Goal: Task Accomplishment & Management: Complete application form

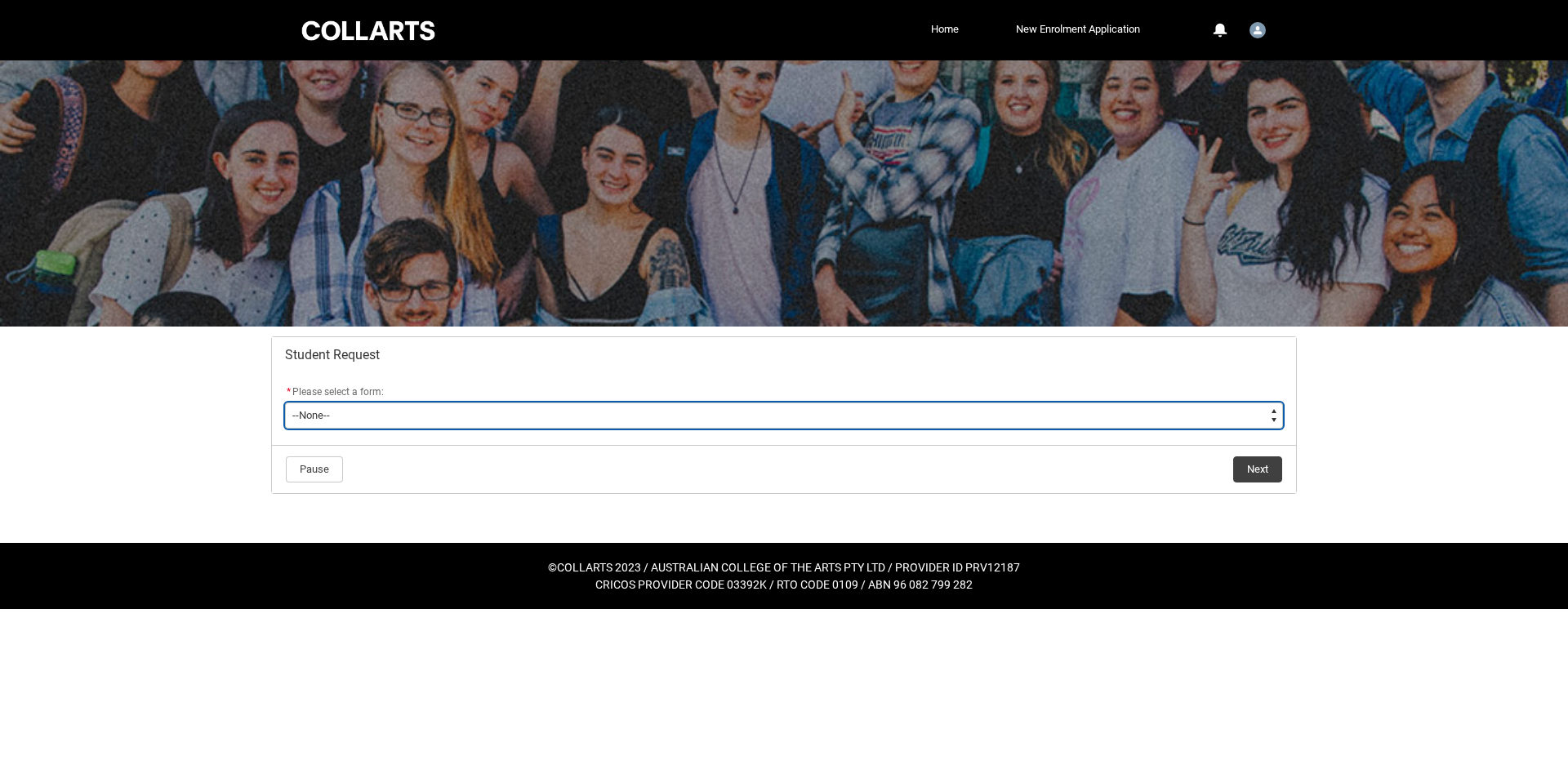
click at [368, 418] on select "--None-- Academic Transcript Application to Appeal Assignment Extension Change …" at bounding box center [783, 416] width 998 height 27
click at [364, 416] on select "--None-- Academic Transcript Application to Appeal Assignment Extension Change …" at bounding box center [783, 416] width 998 height 27
type lightning-select "Enrolment_Variation_Choice"
click at [285, 403] on select "--None-- Academic Transcript Application to Appeal Assignment Extension Change …" at bounding box center [783, 416] width 998 height 27
select select "Enrolment_Variation_Choice"
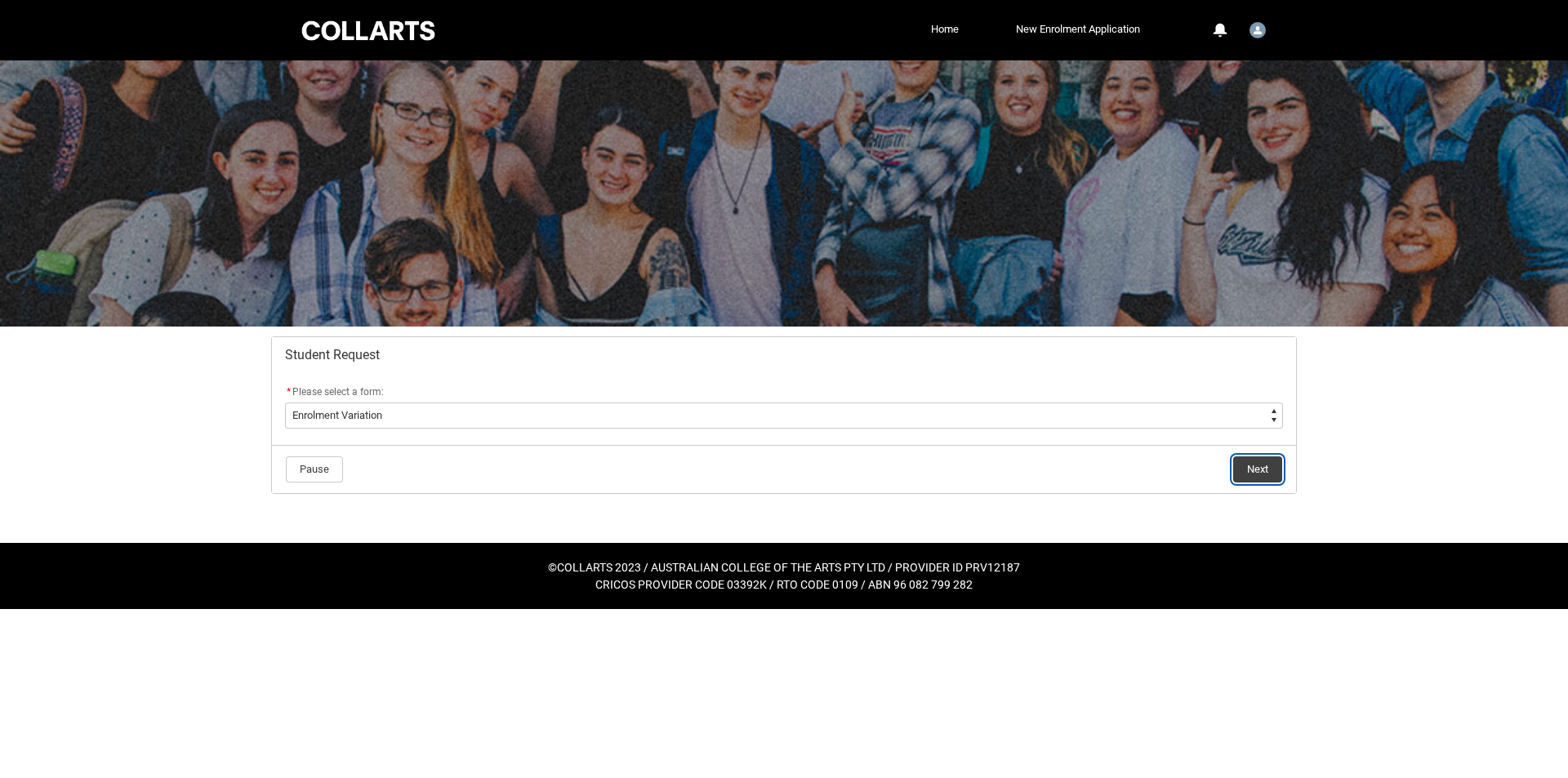
click at [1259, 471] on button "Next" at bounding box center [1258, 469] width 49 height 27
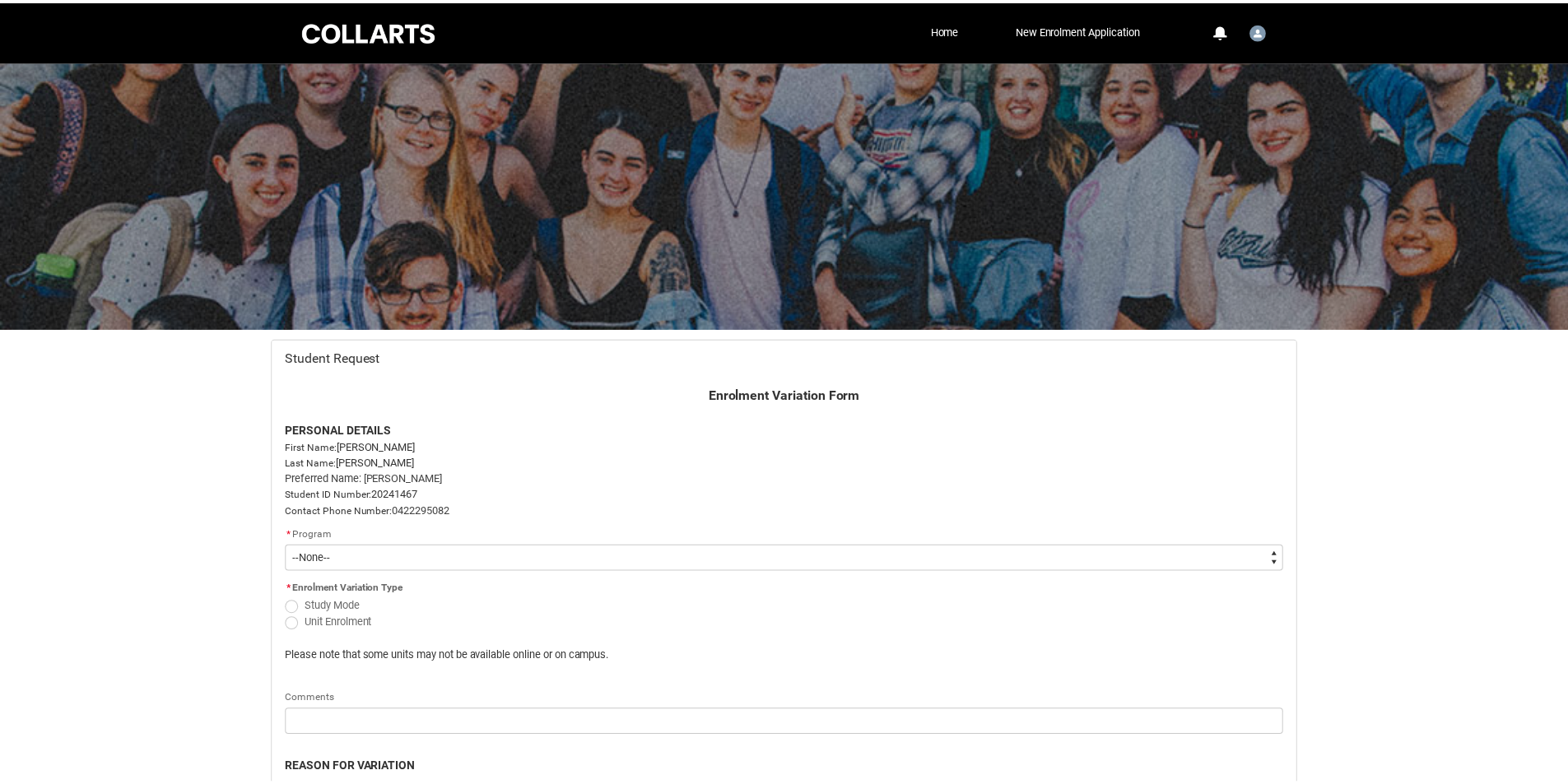
scroll to position [176, 0]
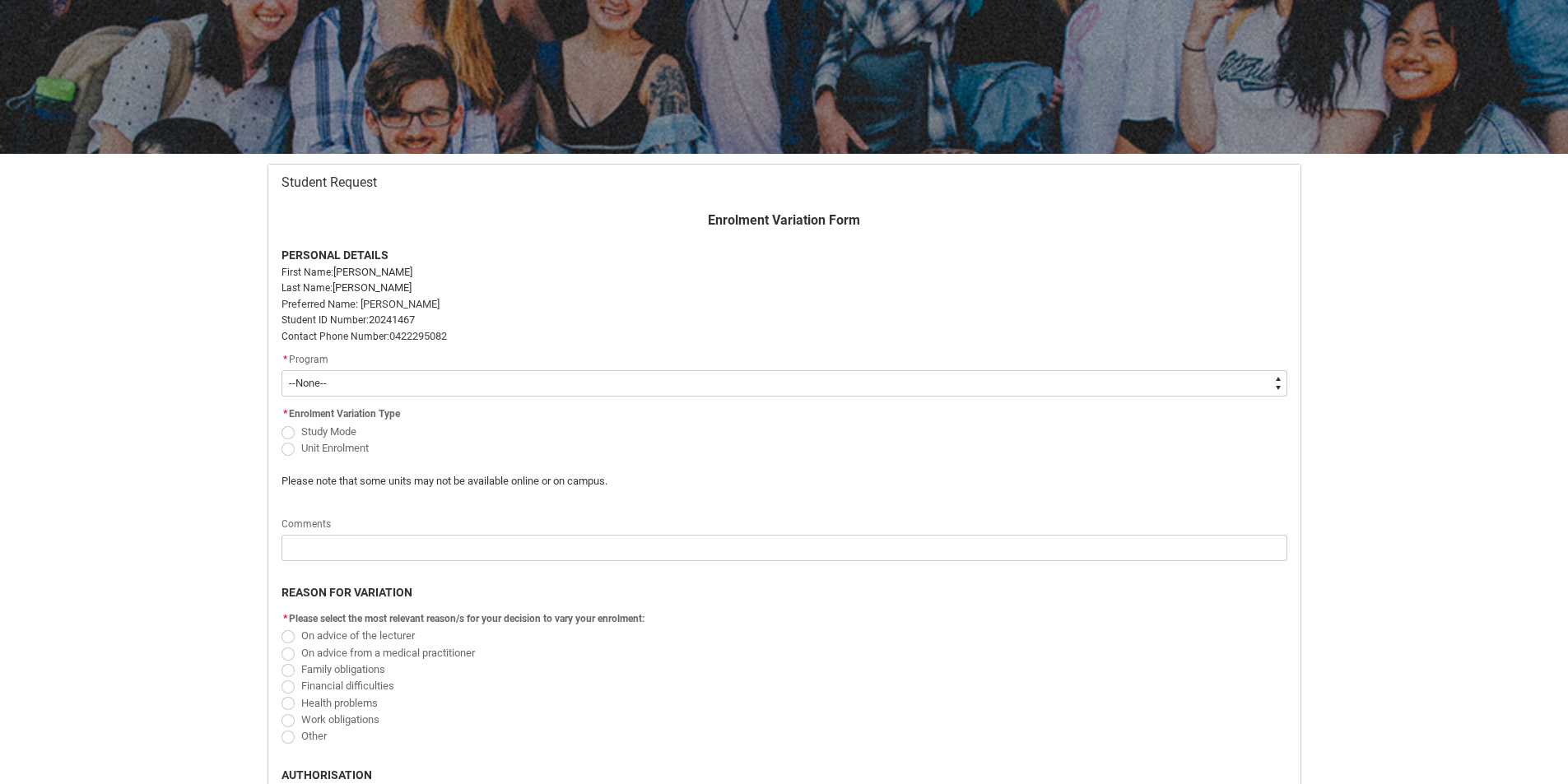
click at [880, 383] on select "--None-- Bachelor of 2D Animation" at bounding box center [784, 383] width 1006 height 27
type lightning-select "recordPicklist_ProgramEnrollment.a0jOZ000000Nr3dYAC"
click at [282, 370] on select "--None-- Bachelor of 2D Animation" at bounding box center [784, 383] width 1006 height 27
select select "recordPicklist_ProgramEnrollment.a0jOZ000000Nr3dYAC"
click at [287, 432] on span "Redu_Student_Request flow" at bounding box center [288, 432] width 13 height 13
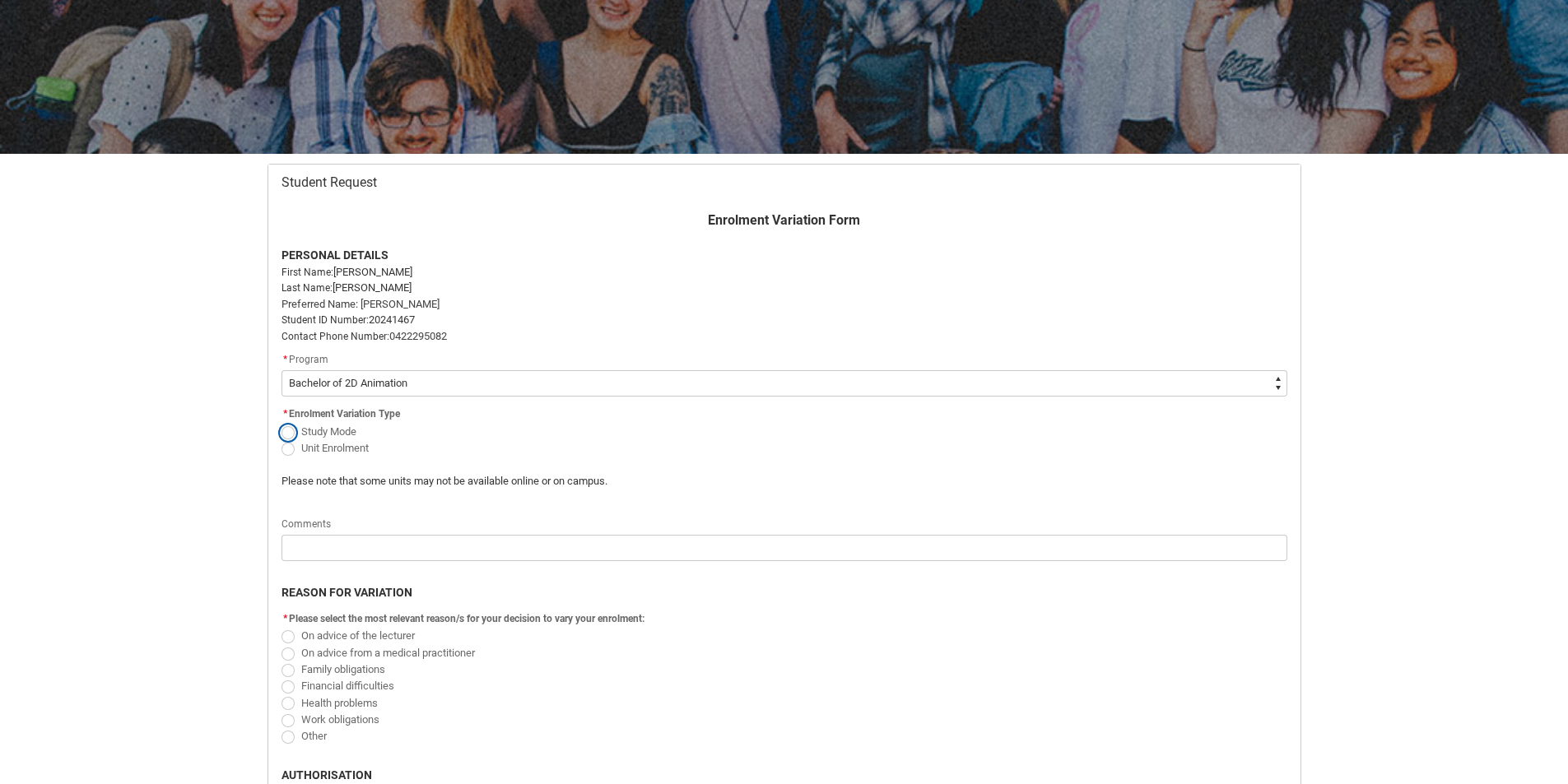
click at [282, 423] on input "Study Mode" at bounding box center [281, 422] width 1 height 1
radio input "true"
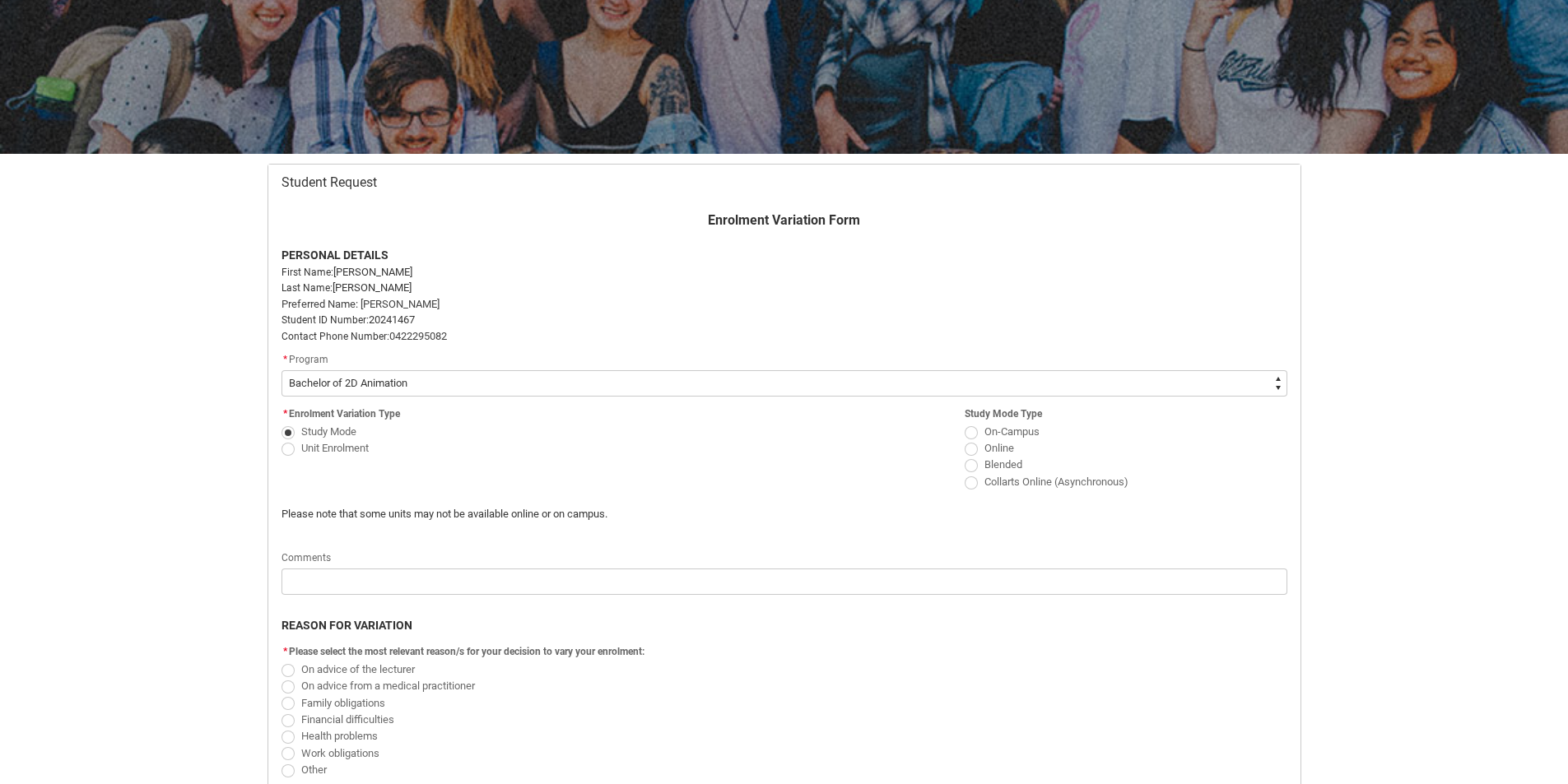
click at [970, 437] on span "Redu_Student_Request flow" at bounding box center [971, 432] width 13 height 13
click at [965, 423] on input "On-Campus" at bounding box center [964, 422] width 1 height 1
radio input "true"
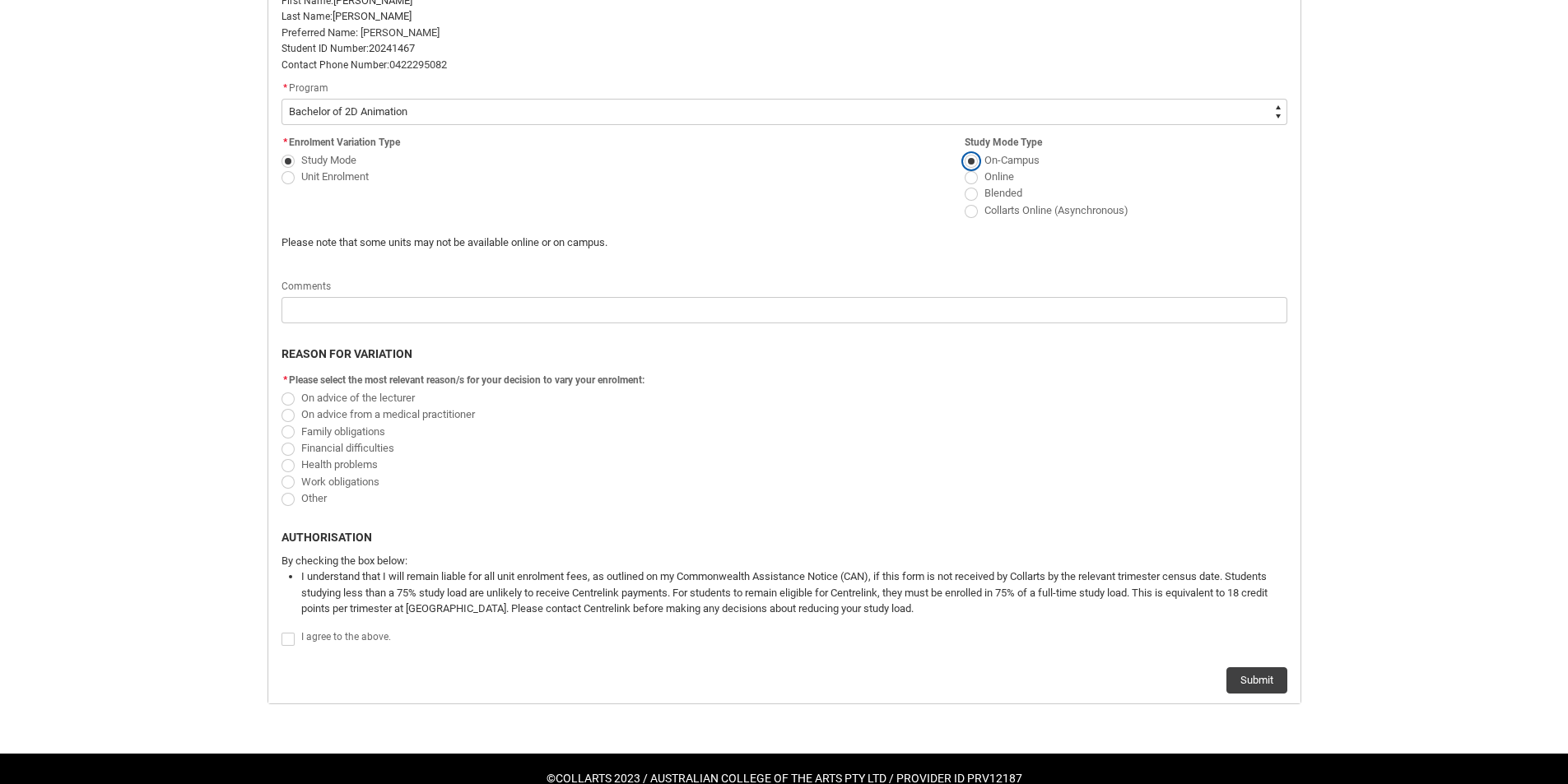
scroll to position [446, 0]
click at [285, 499] on span "Redu_Student_Request flow" at bounding box center [288, 499] width 13 height 13
click at [282, 490] on input "Other" at bounding box center [281, 489] width 1 height 1
radio input "true"
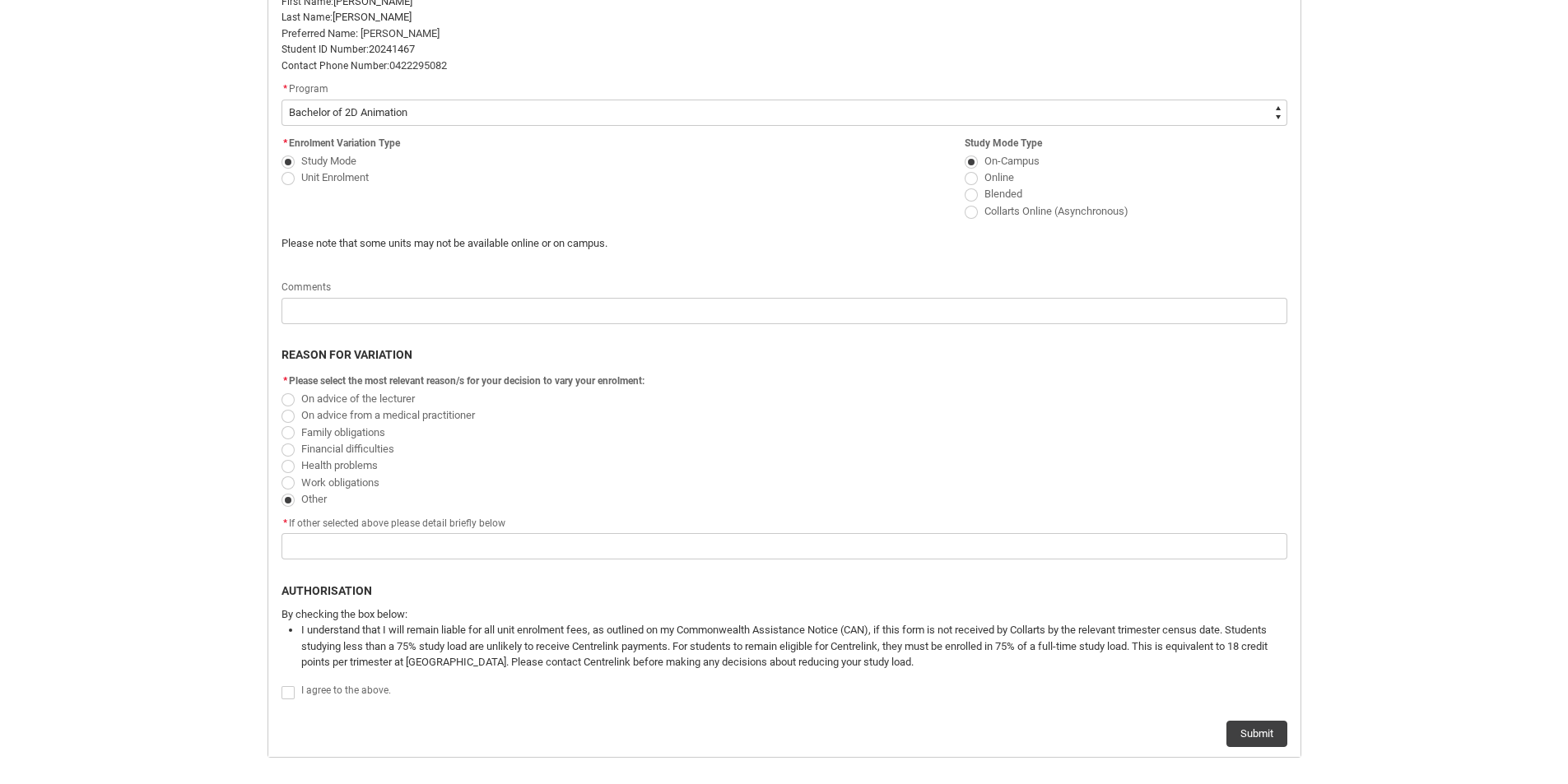
click at [285, 499] on span "Redu_Student_Request flow" at bounding box center [288, 499] width 13 height 13
click at [282, 490] on input "Other" at bounding box center [281, 489] width 1 height 1
click at [285, 398] on span "Redu_Student_Request flow" at bounding box center [288, 399] width 13 height 13
click at [282, 390] on input "On advice of the lecturer" at bounding box center [281, 389] width 1 height 1
radio input "true"
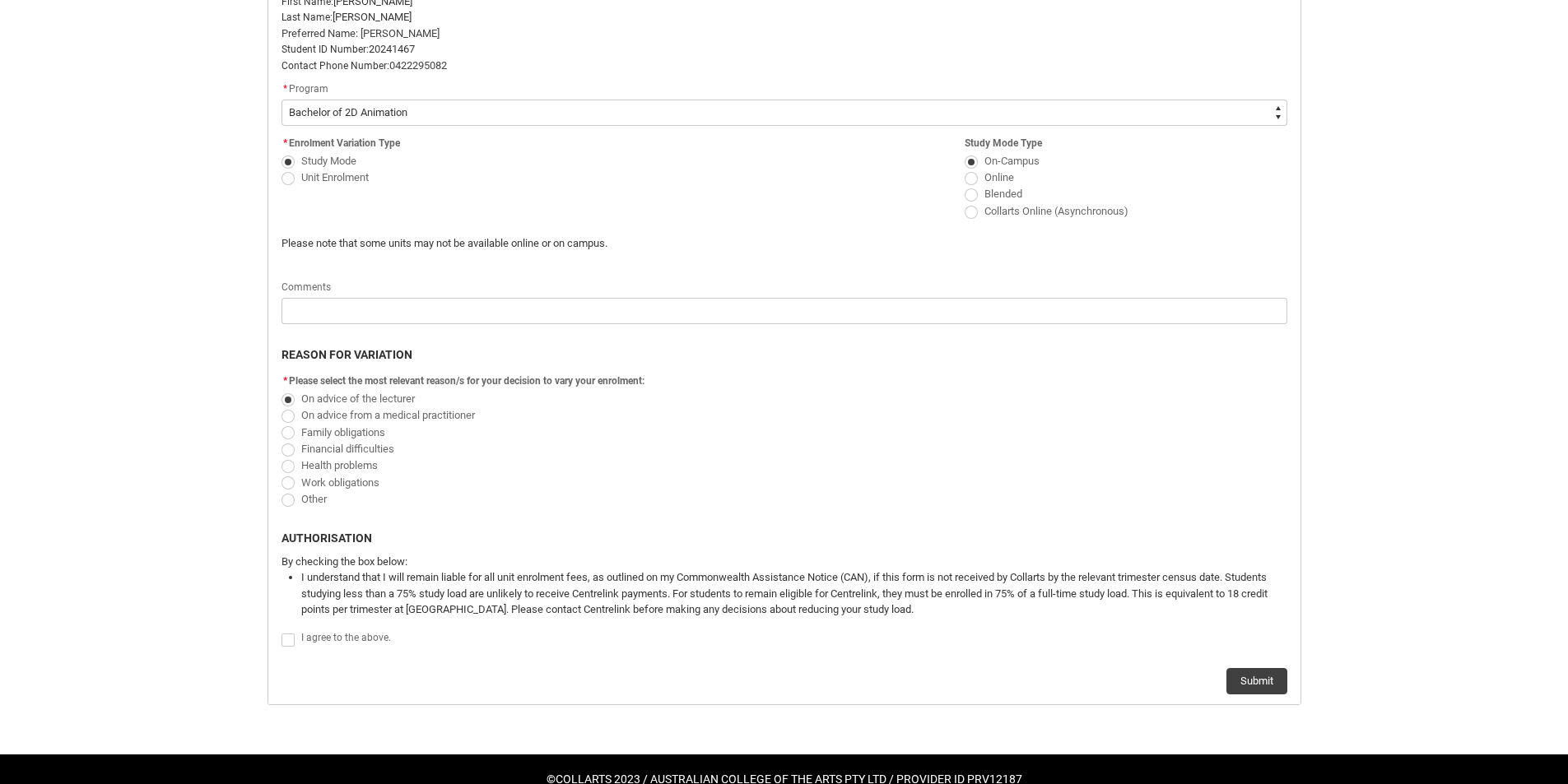
click at [287, 643] on span "Redu_Student_Request flow" at bounding box center [288, 639] width 13 height 13
click at [282, 631] on input "Redu_Student_Request flow" at bounding box center [281, 630] width 1 height 1
type lightning-input "true"
checkbox input "true"
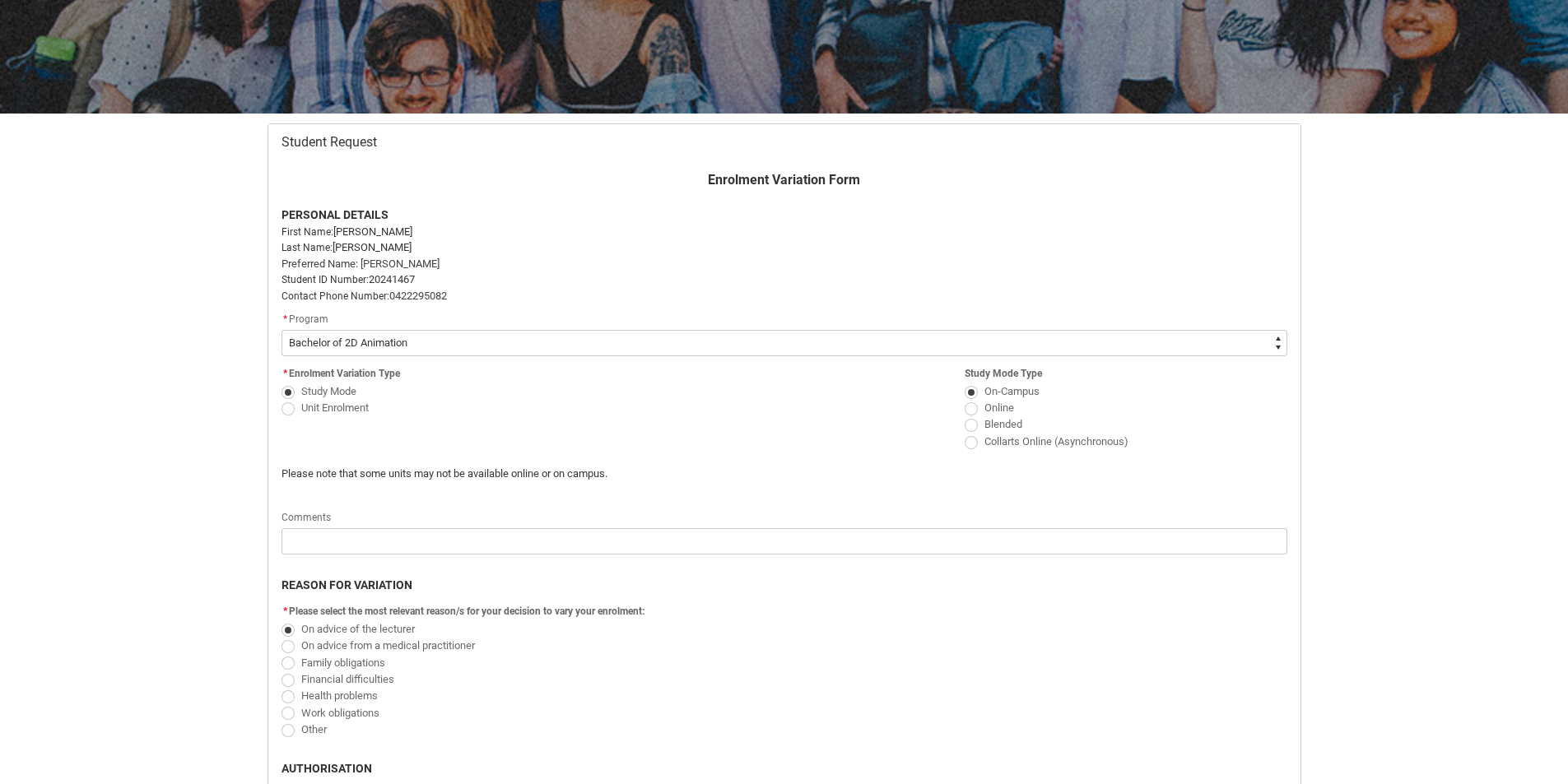
scroll to position [197, 0]
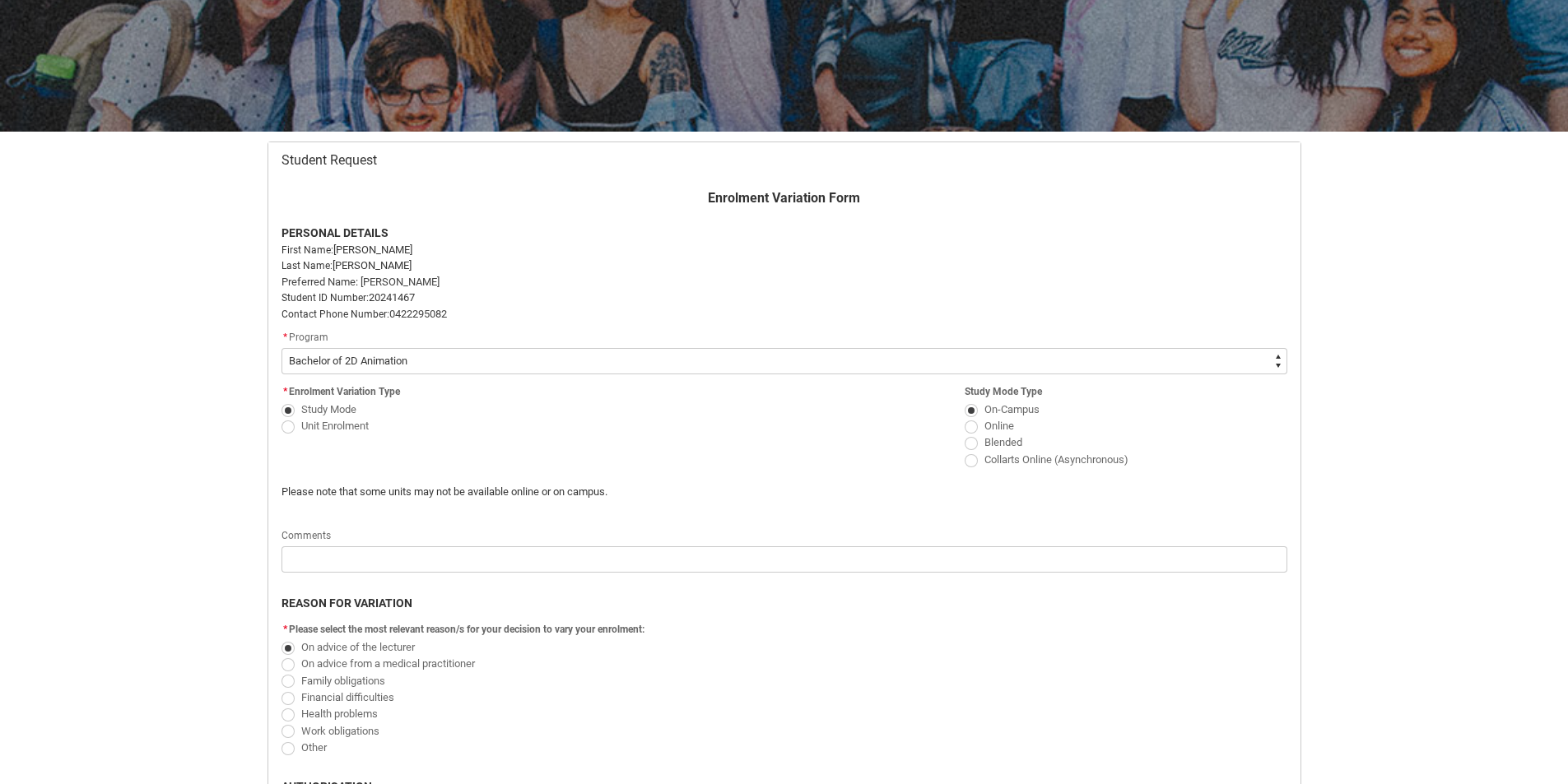
click at [287, 435] on flowruntime-screen-field "* Enrolment Variation Type Study Mode Unit Enrolment" at bounding box center [443, 411] width 342 height 61
click at [288, 431] on span "Redu_Student_Request flow" at bounding box center [288, 427] width 13 height 13
click at [282, 417] on input "Unit Enrolment" at bounding box center [281, 417] width 1 height 1
radio input "true"
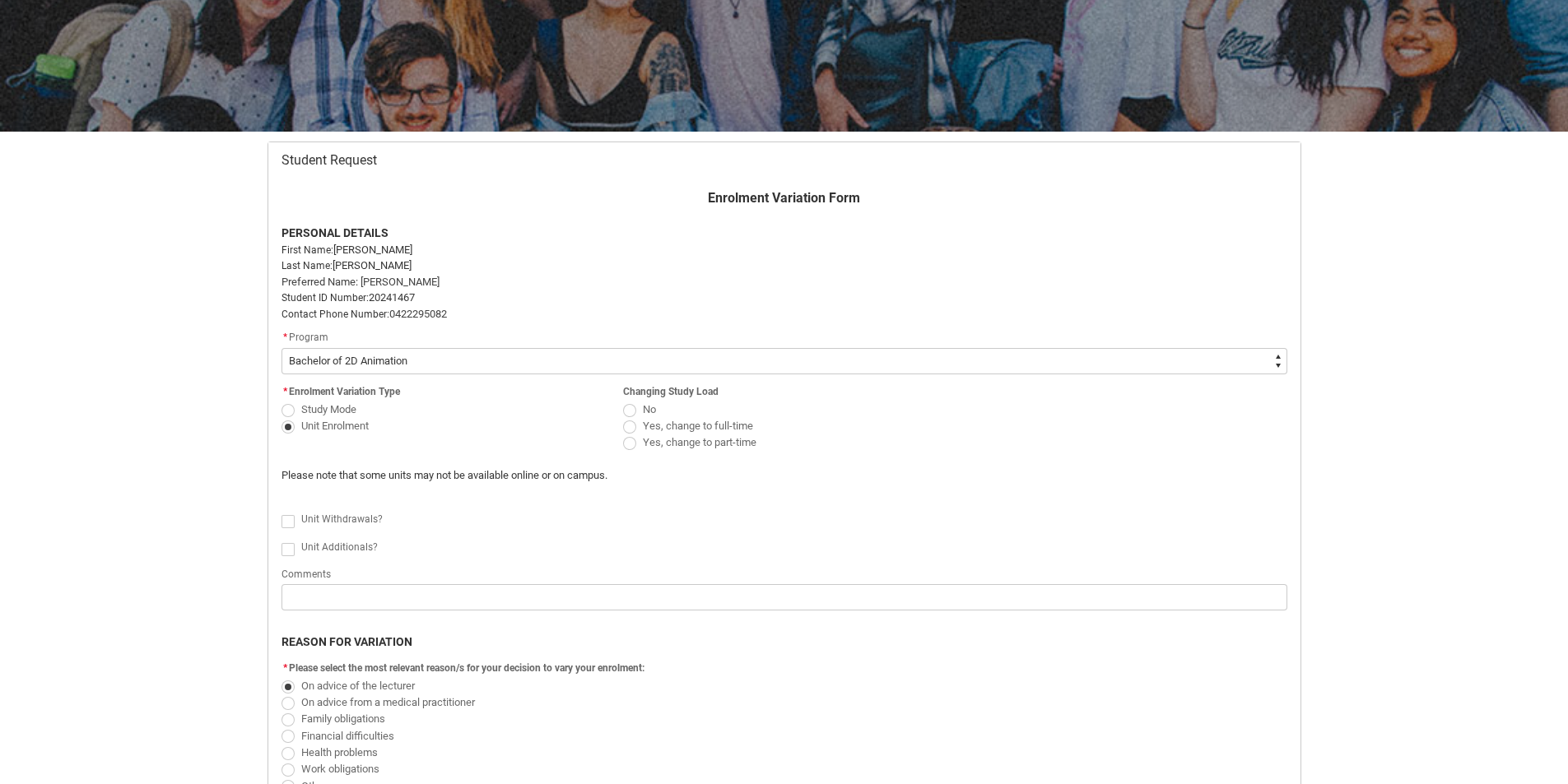
click at [629, 446] on span "Redu_Student_Request flow" at bounding box center [630, 443] width 13 height 13
click at [624, 435] on input "Yes, change to part-time" at bounding box center [623, 434] width 1 height 1
radio input "true"
click at [285, 521] on span "Redu_Student_Request flow" at bounding box center [288, 521] width 13 height 13
click at [282, 513] on input "Redu_Student_Request flow" at bounding box center [281, 512] width 1 height 1
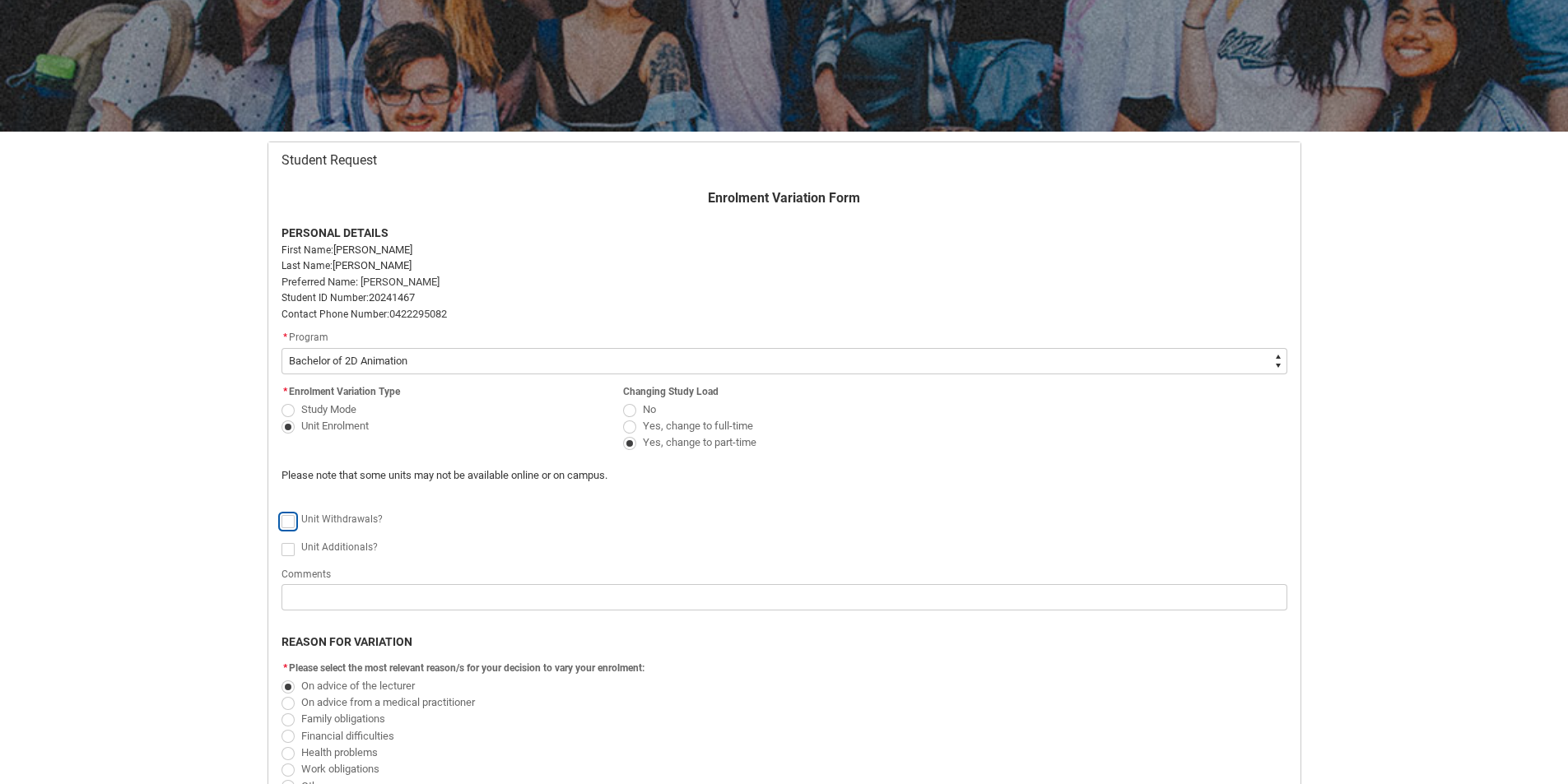
type lightning-input "true"
checkbox input "true"
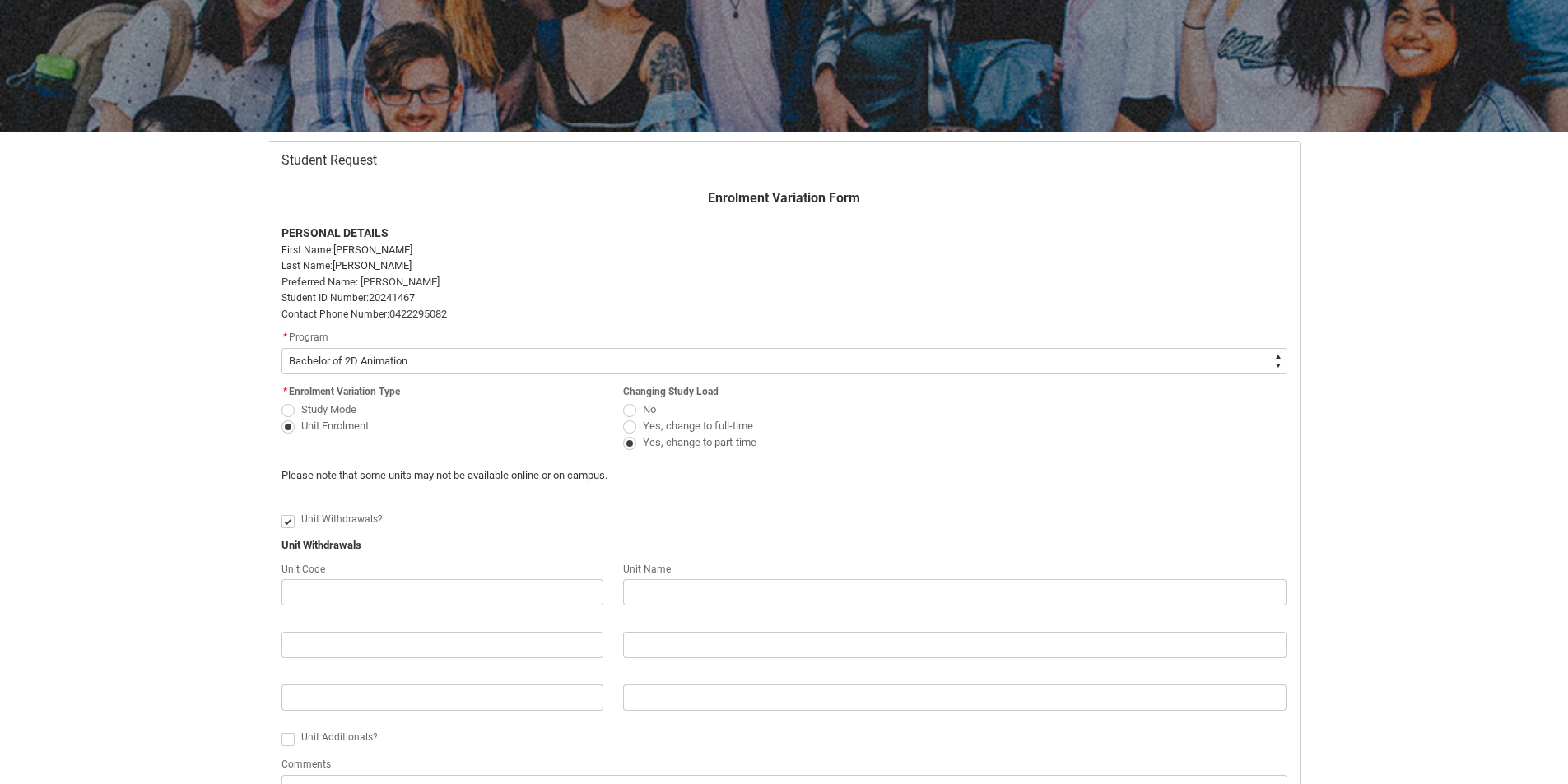
click at [291, 518] on span "Redu_Student_Request flow" at bounding box center [288, 521] width 13 height 13
click at [282, 513] on input "Redu_Student_Request flow" at bounding box center [281, 512] width 1 height 1
type lightning-input "false"
checkbox input "false"
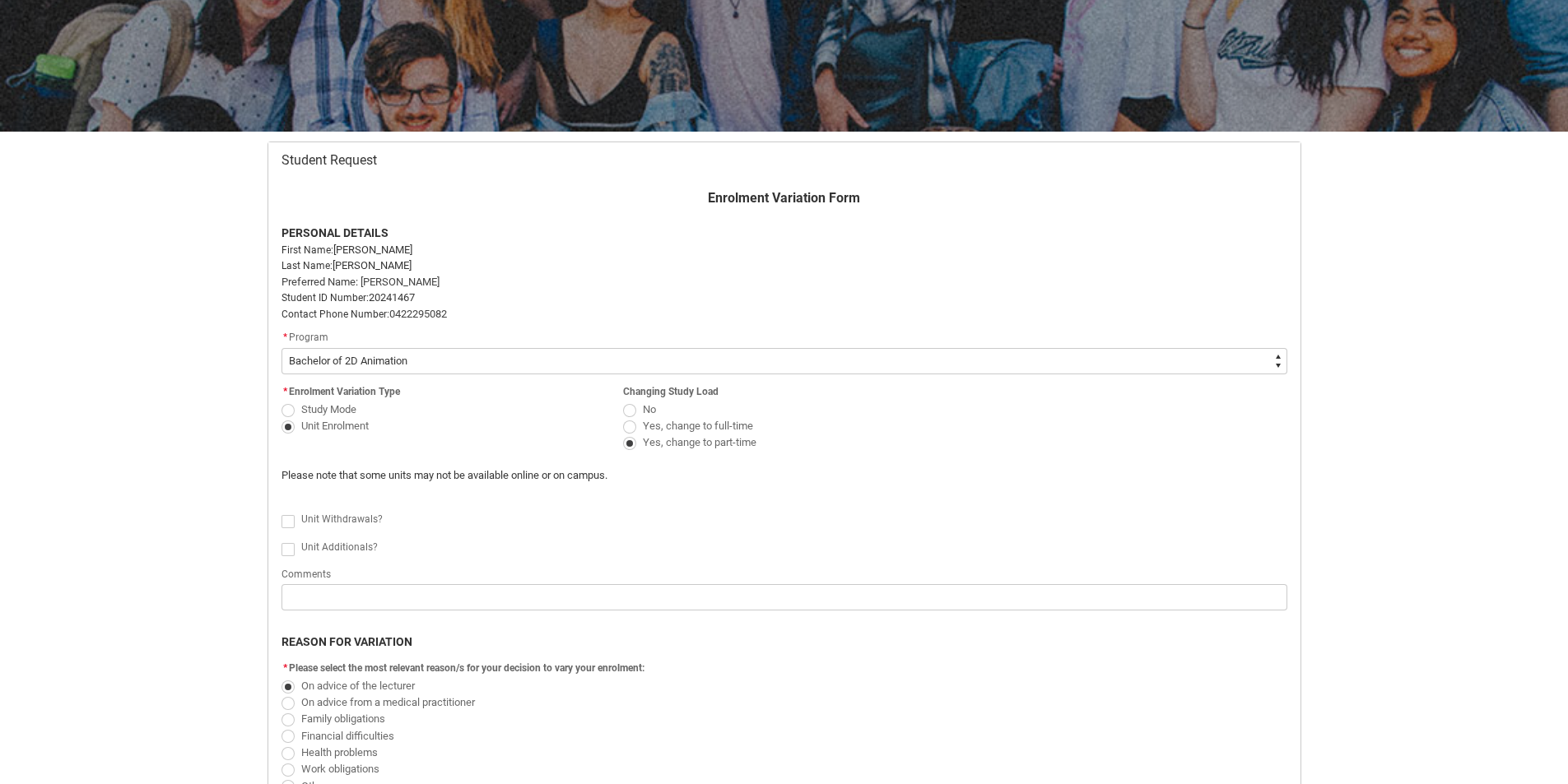
click at [291, 518] on span "Redu_Student_Request flow" at bounding box center [288, 521] width 13 height 13
click at [282, 513] on input "Redu_Student_Request flow" at bounding box center [281, 512] width 1 height 1
type lightning-input "true"
checkbox input "true"
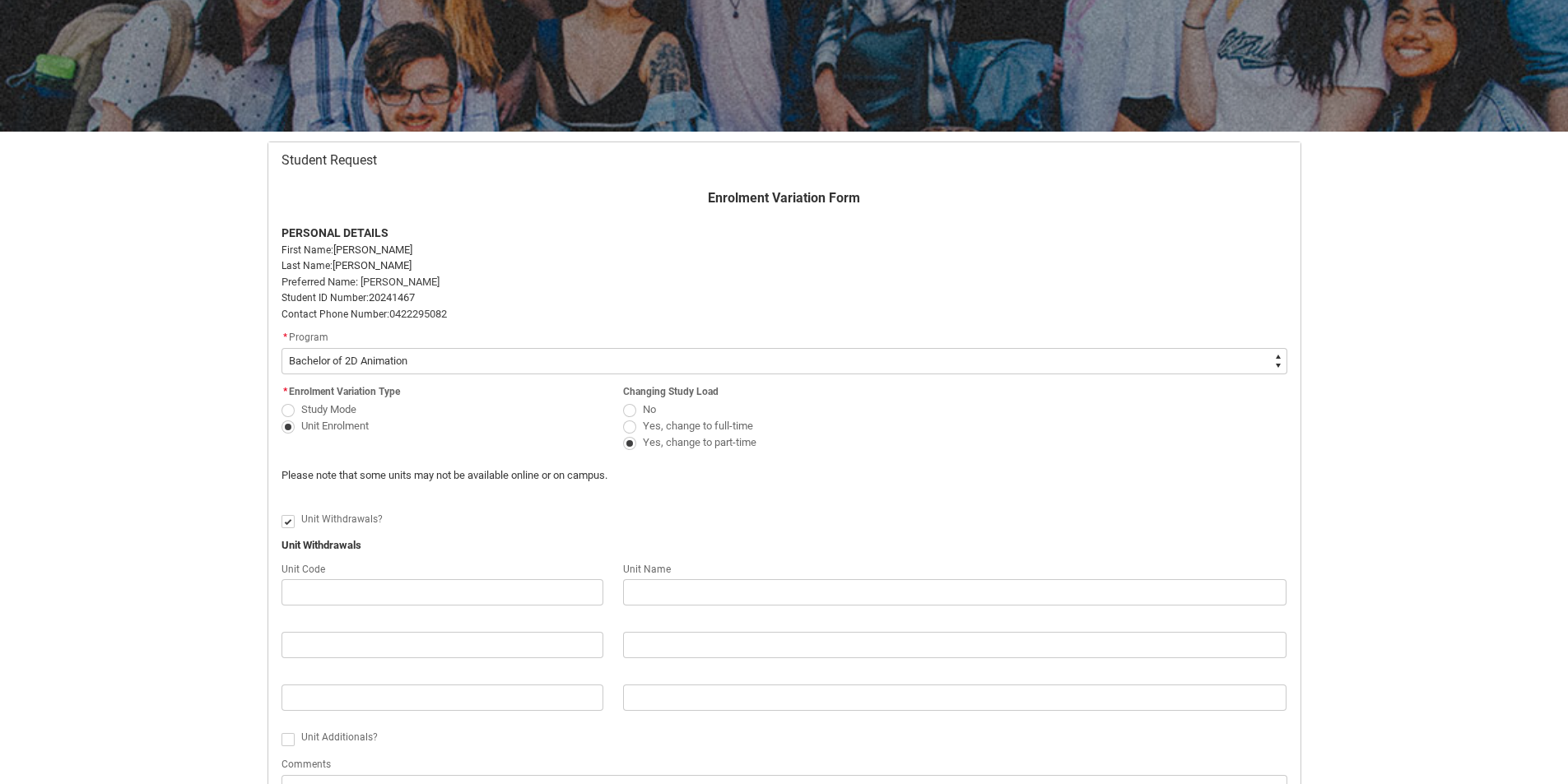
click at [291, 518] on span "Redu_Student_Request flow" at bounding box center [288, 521] width 13 height 13
click at [282, 513] on input "Redu_Student_Request flow" at bounding box center [281, 512] width 1 height 1
type lightning-input "false"
checkbox input "false"
